Goal: Task Accomplishment & Management: Use online tool/utility

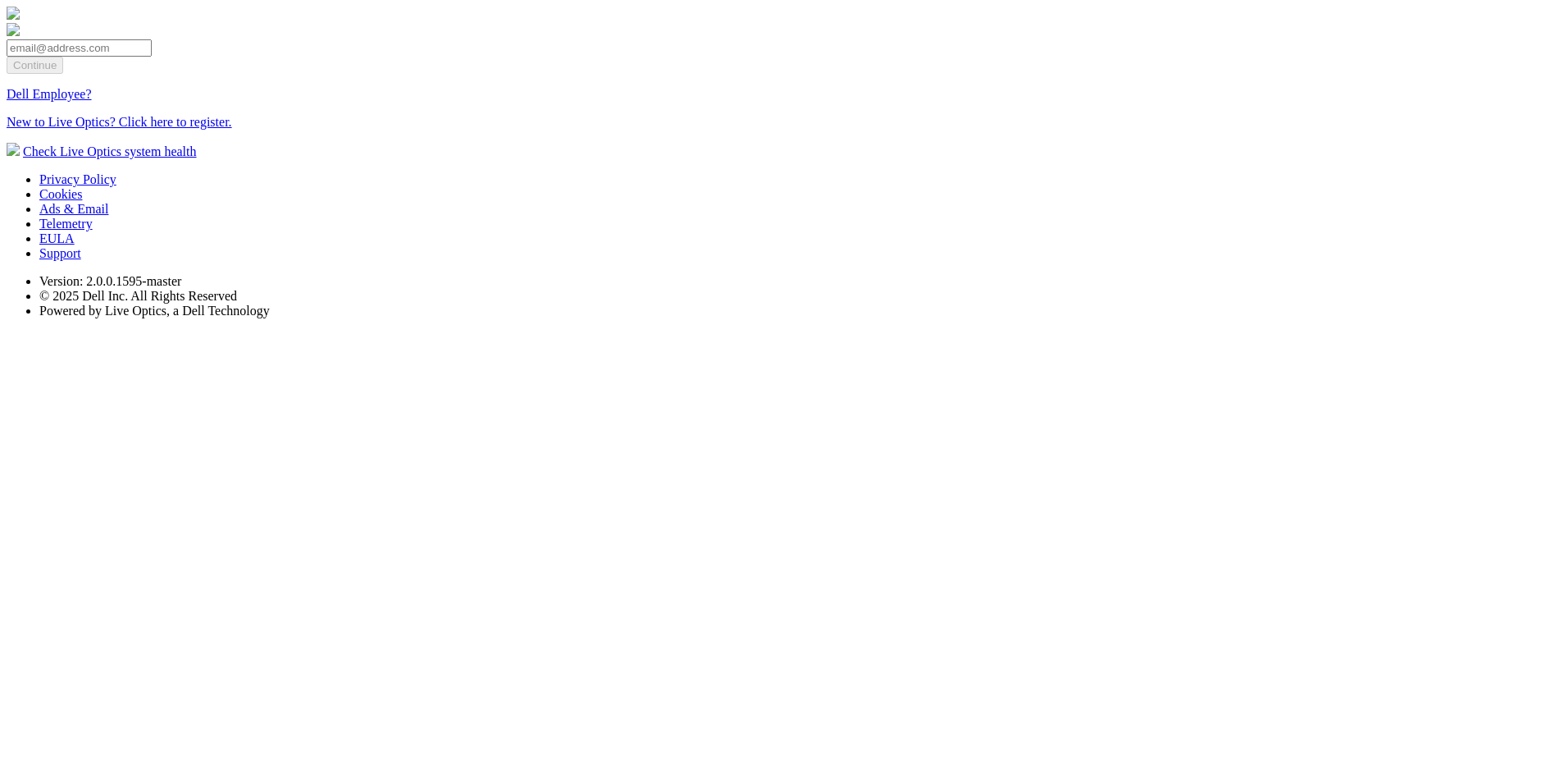
click at [152, 57] on input "email" at bounding box center [79, 48] width 145 height 18
click at [1030, 160] on section "Continue Dell Employee? New to Live Optics? Click here to register. Check Live …" at bounding box center [784, 82] width 1555 height 153
click at [92, 101] on link "Dell Employee?" at bounding box center [48, 94] width 85 height 14
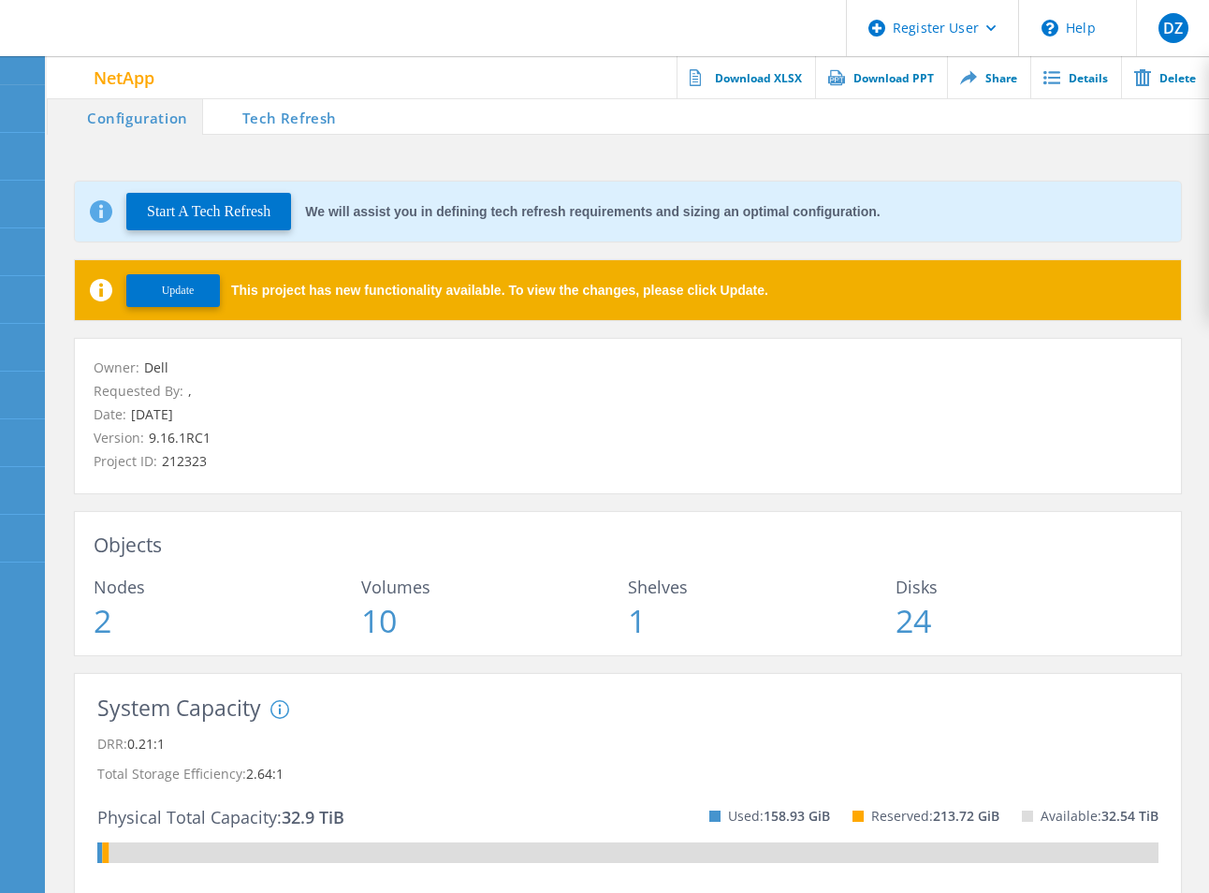
click at [263, 112] on li "Tech Refresh" at bounding box center [277, 115] width 148 height 37
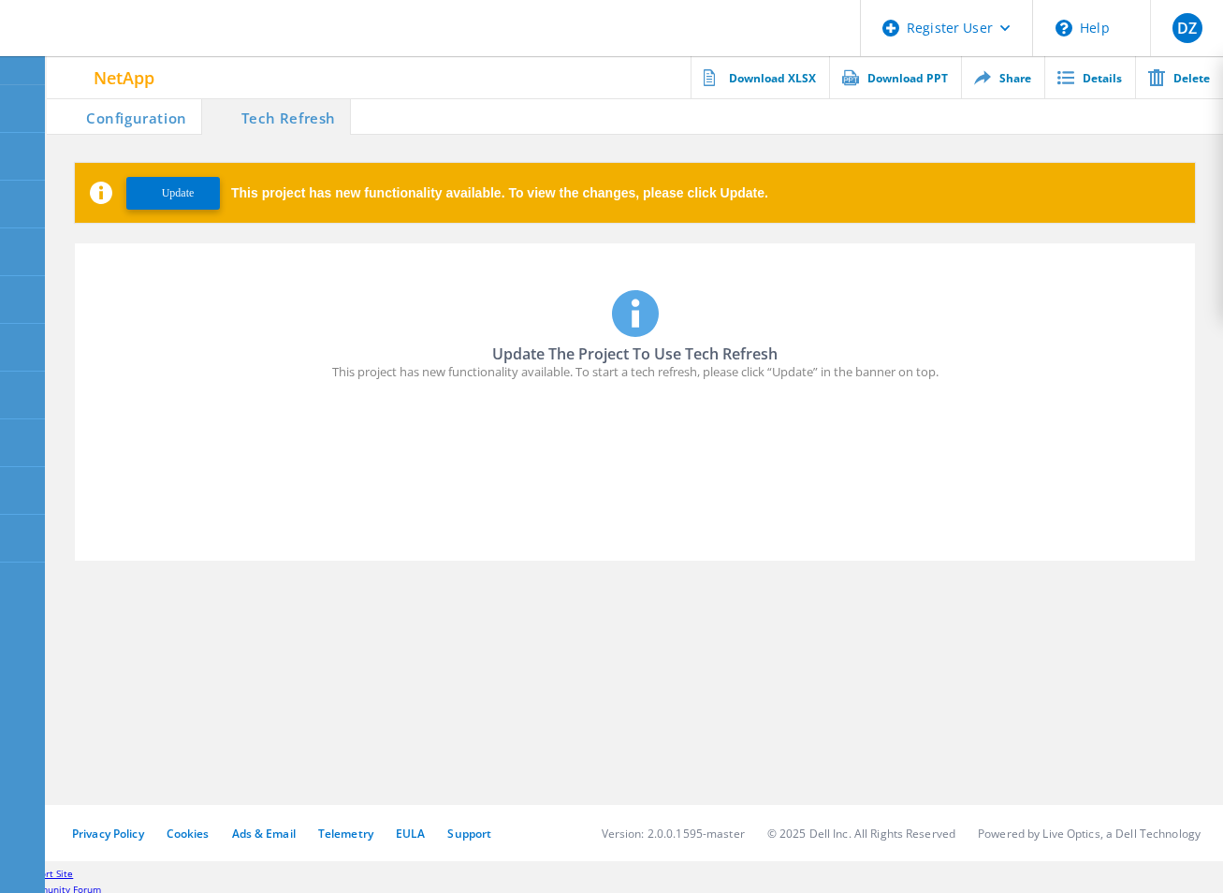
click at [181, 192] on span "Update" at bounding box center [178, 193] width 33 height 14
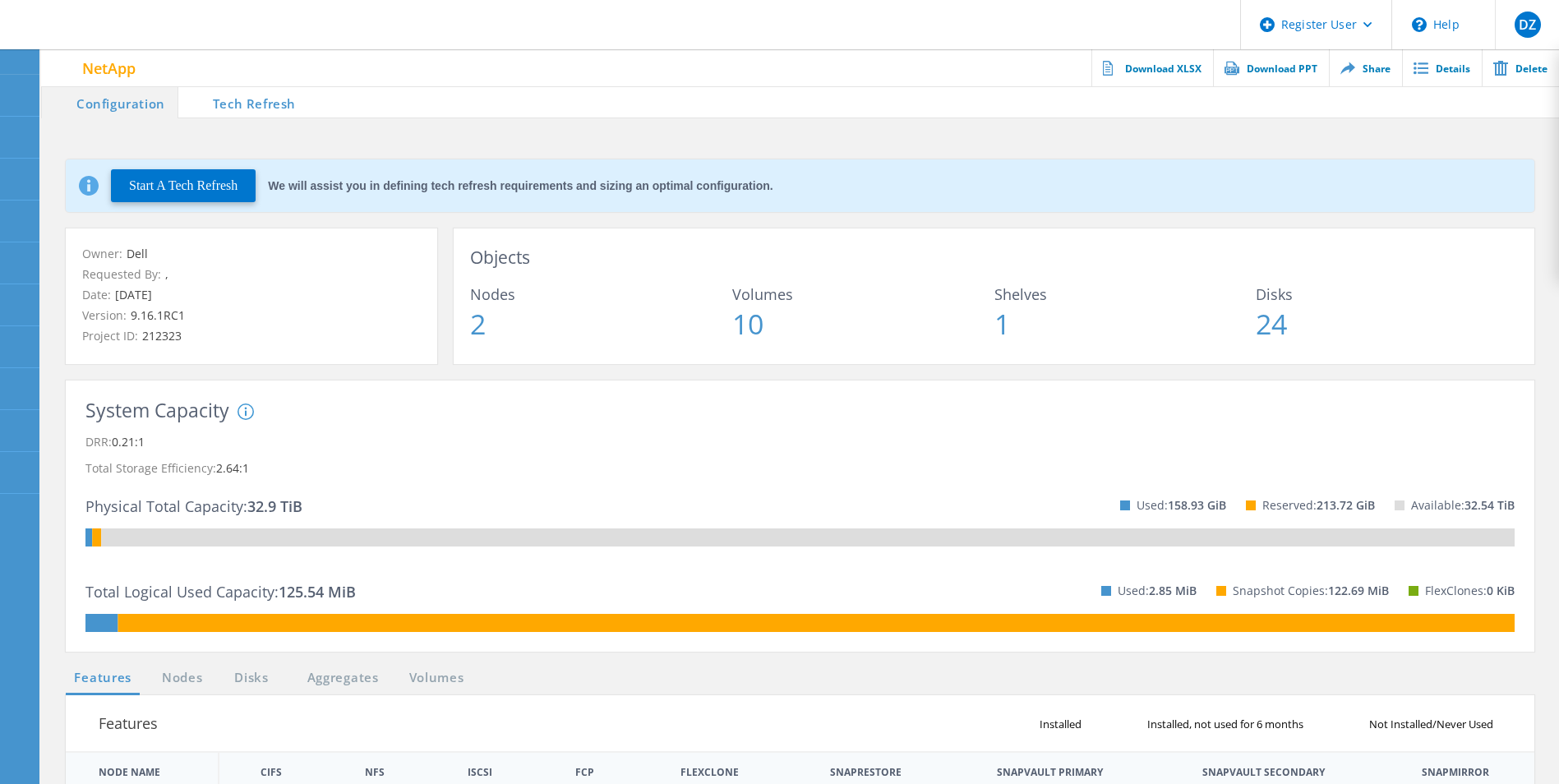
click at [277, 97] on li "Tech Refresh" at bounding box center [243, 101] width 130 height 32
